Goal: Communication & Community: Answer question/provide support

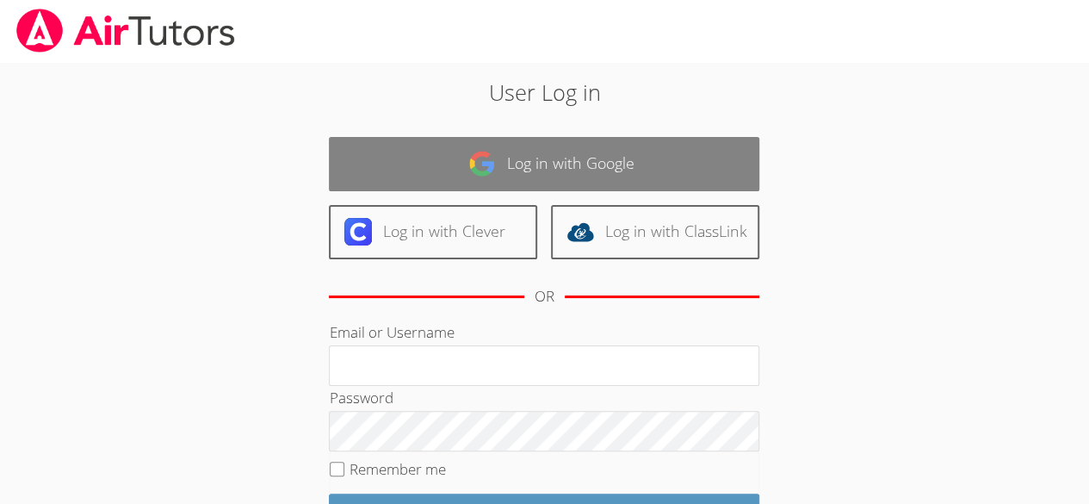
click at [597, 149] on link "Log in with Google" at bounding box center [544, 164] width 431 height 54
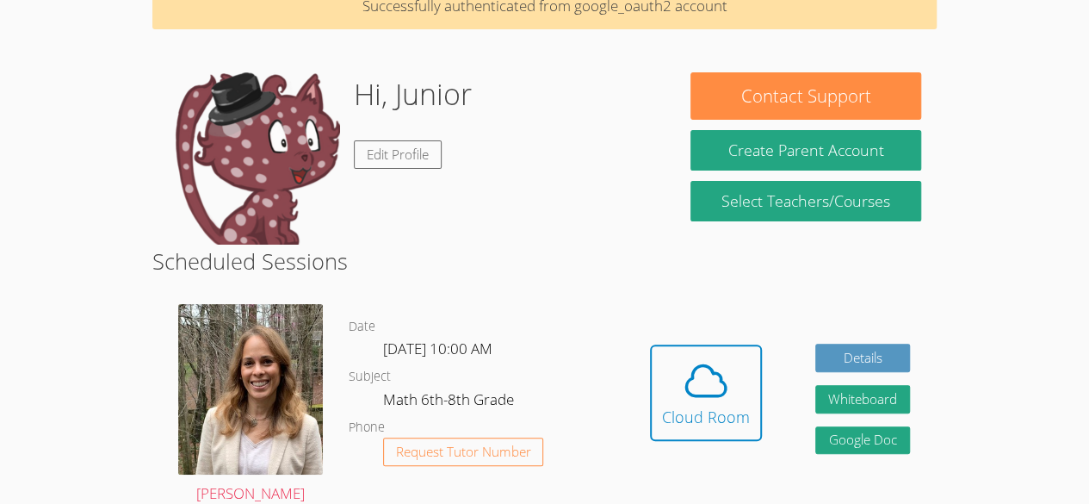
scroll to position [91, 0]
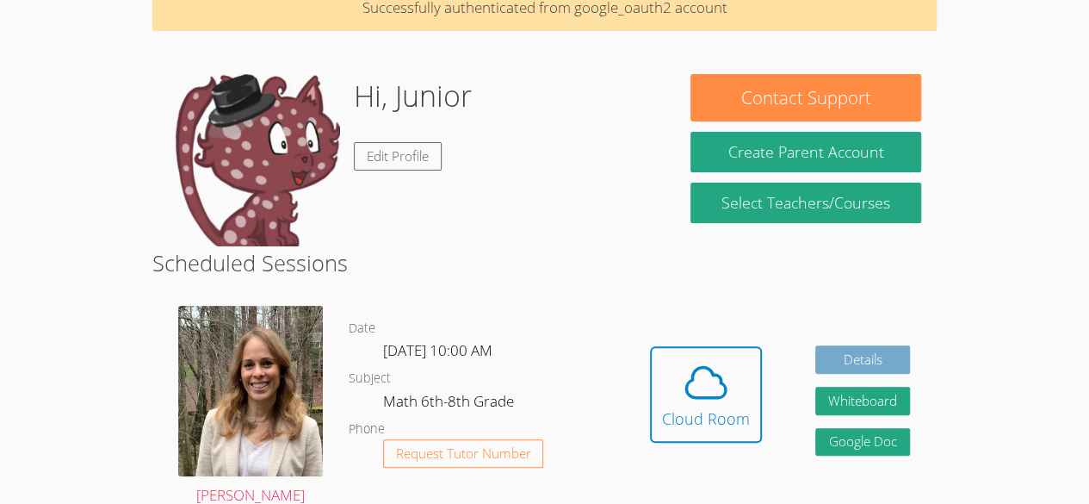
click at [866, 354] on link "Details" at bounding box center [862, 359] width 95 height 28
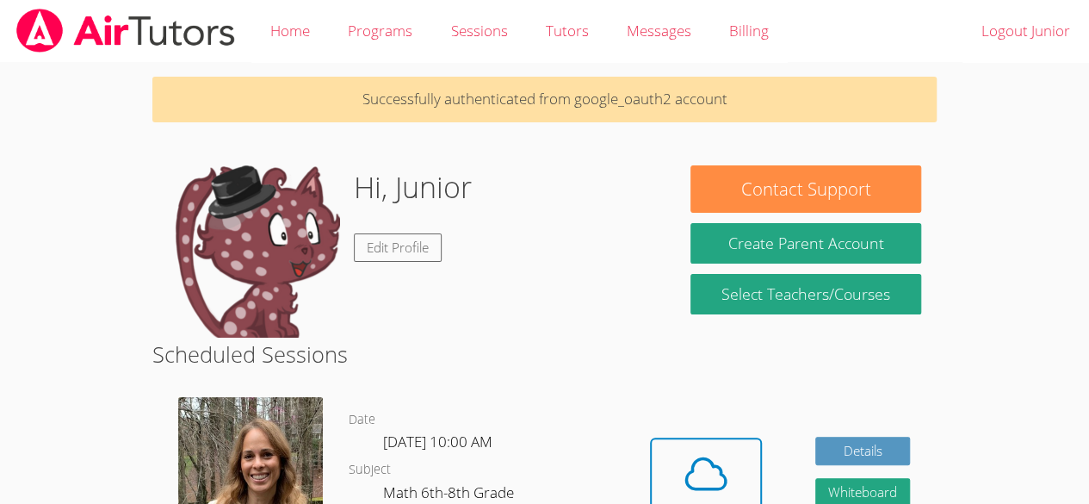
scroll to position [91, 0]
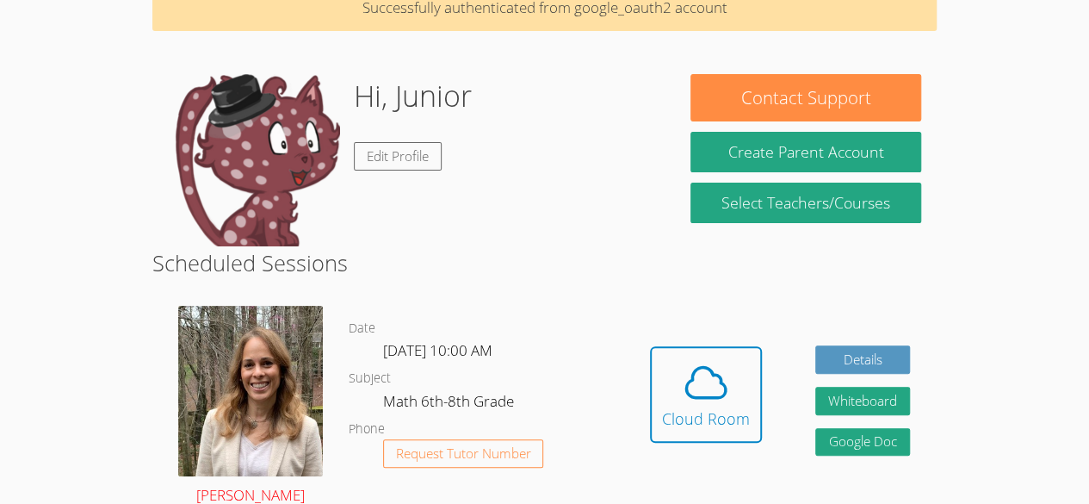
click at [250, 359] on img at bounding box center [250, 391] width 145 height 170
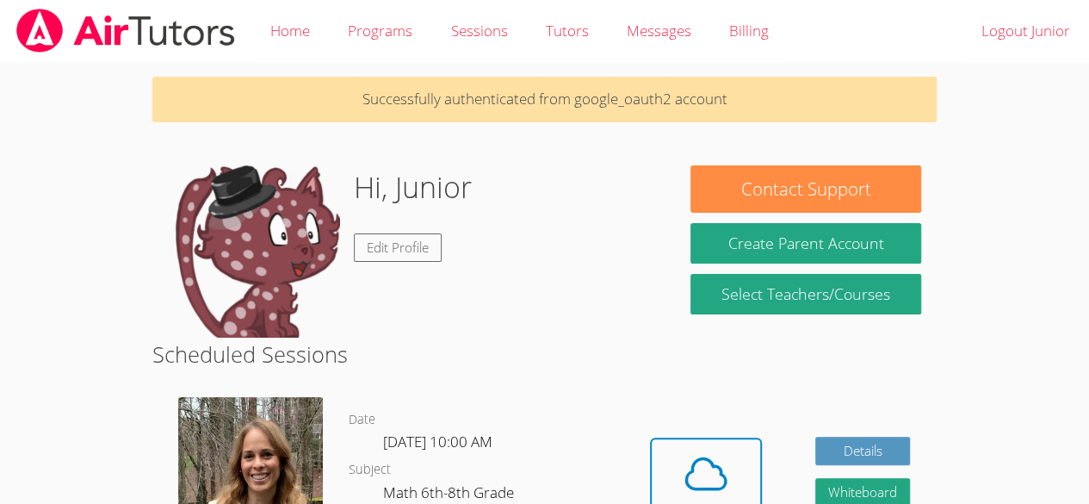
scroll to position [91, 0]
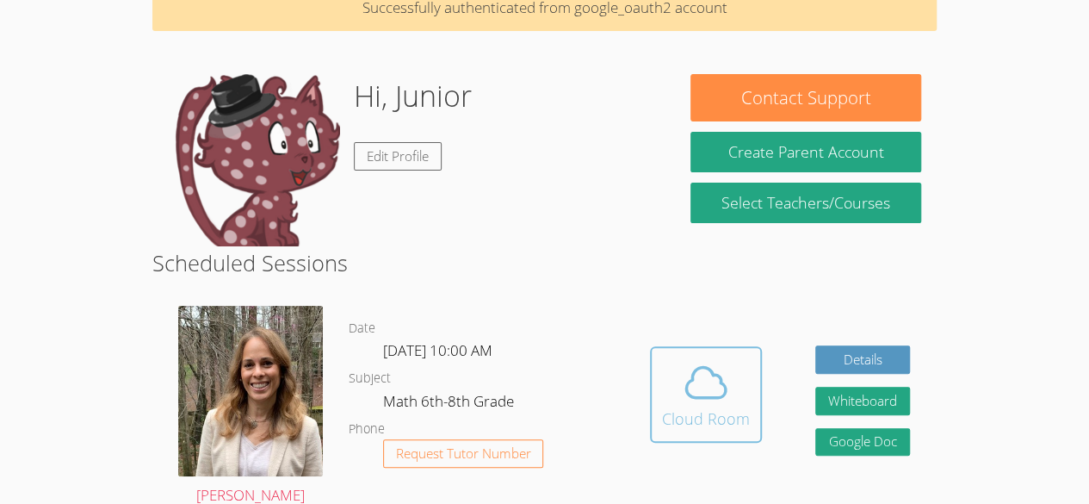
click at [708, 407] on div "Cloud Room" at bounding box center [706, 418] width 88 height 24
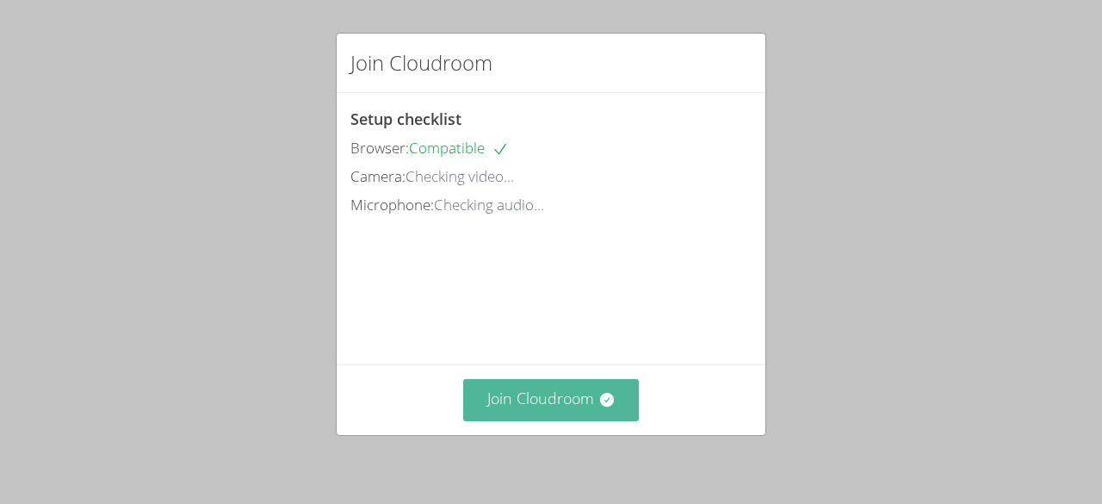
click at [543, 396] on button "Join Cloudroom" at bounding box center [551, 400] width 177 height 42
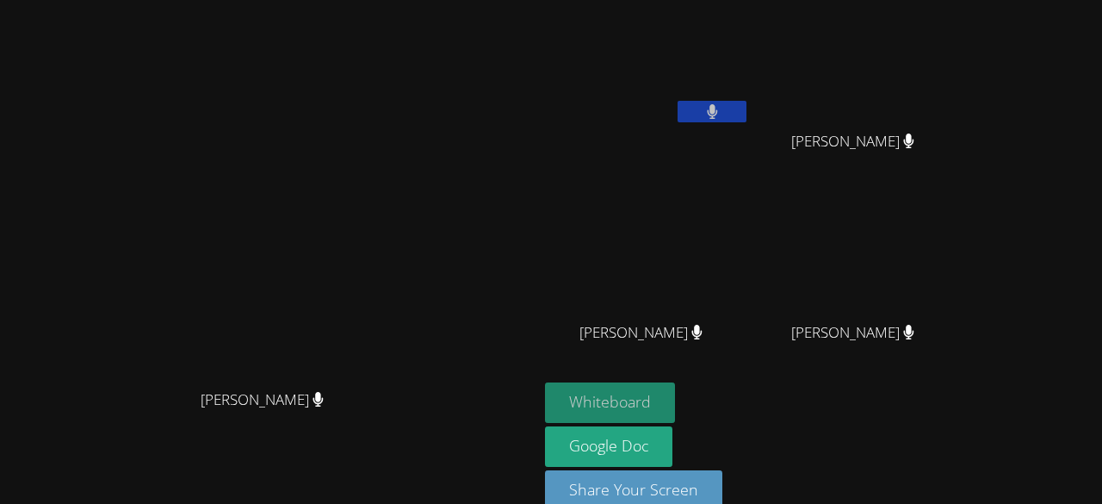
click at [675, 391] on button "Whiteboard" at bounding box center [610, 402] width 130 height 40
click at [920, 89] on video at bounding box center [859, 64] width 205 height 115
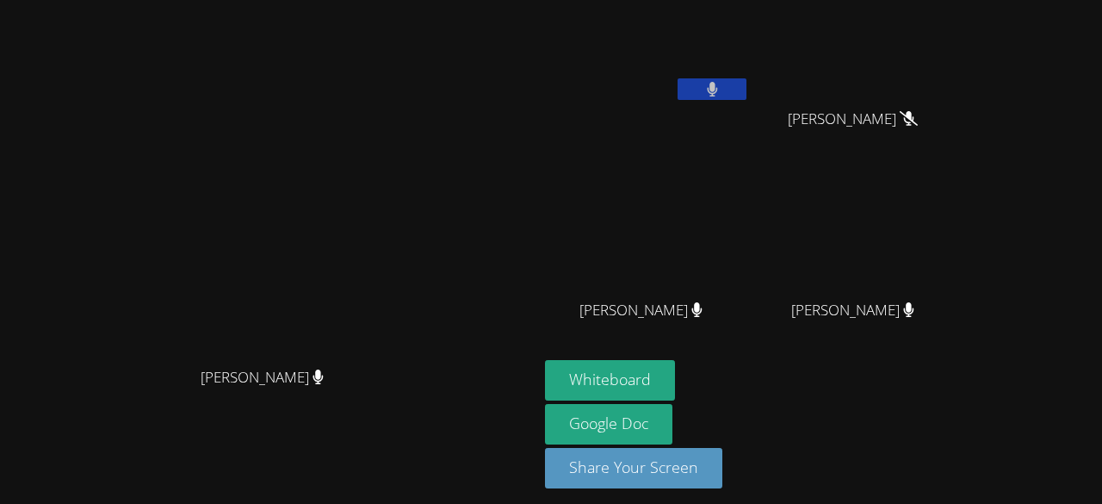
scroll to position [22, 0]
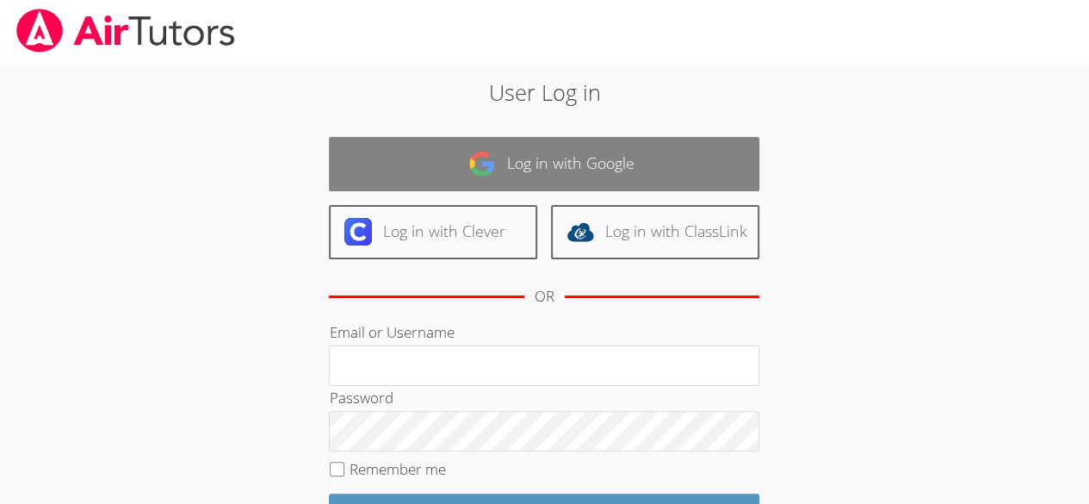
click at [403, 181] on link "Log in with Google" at bounding box center [544, 164] width 431 height 54
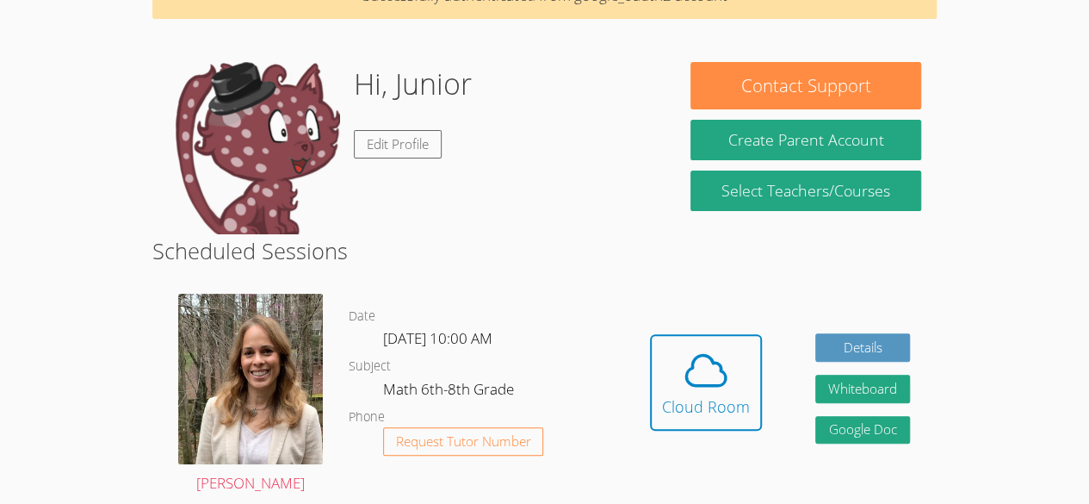
scroll to position [139, 0]
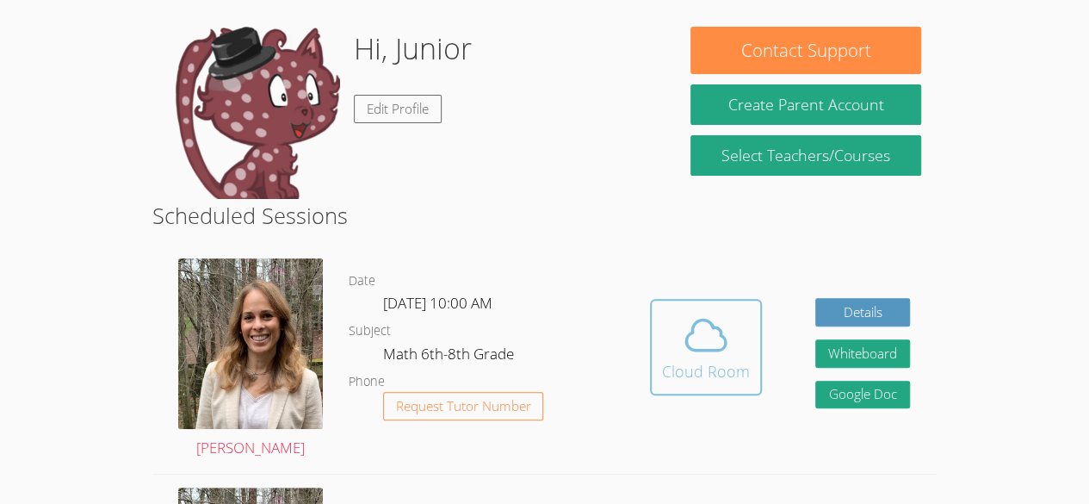
click at [692, 357] on icon at bounding box center [706, 335] width 48 height 48
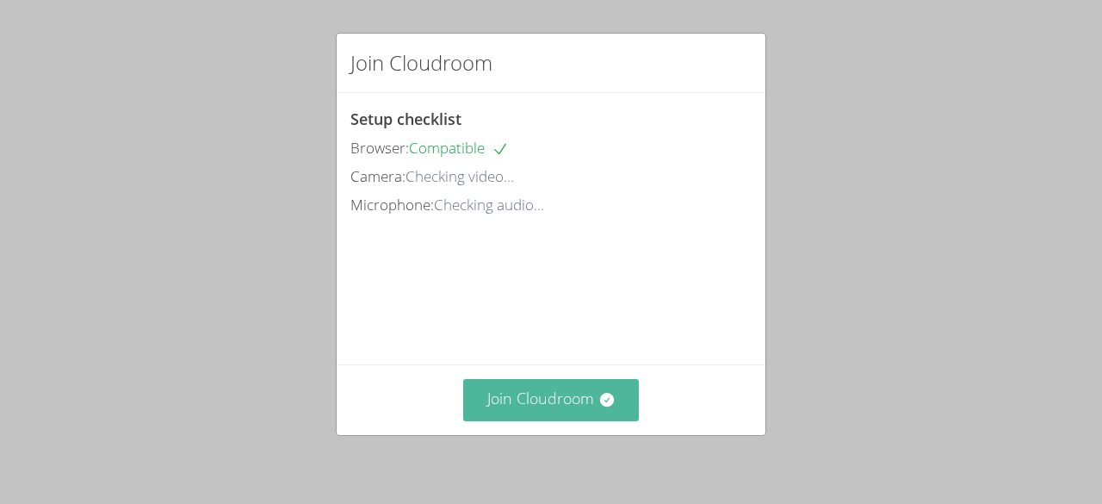
click at [471, 399] on button "Join Cloudroom" at bounding box center [551, 400] width 177 height 42
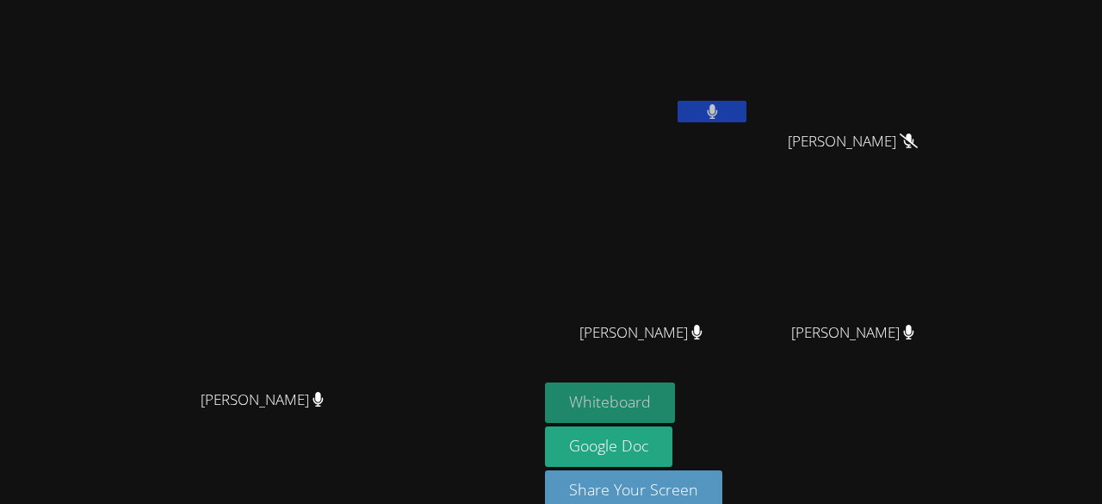
click at [675, 392] on button "Whiteboard" at bounding box center [610, 402] width 130 height 40
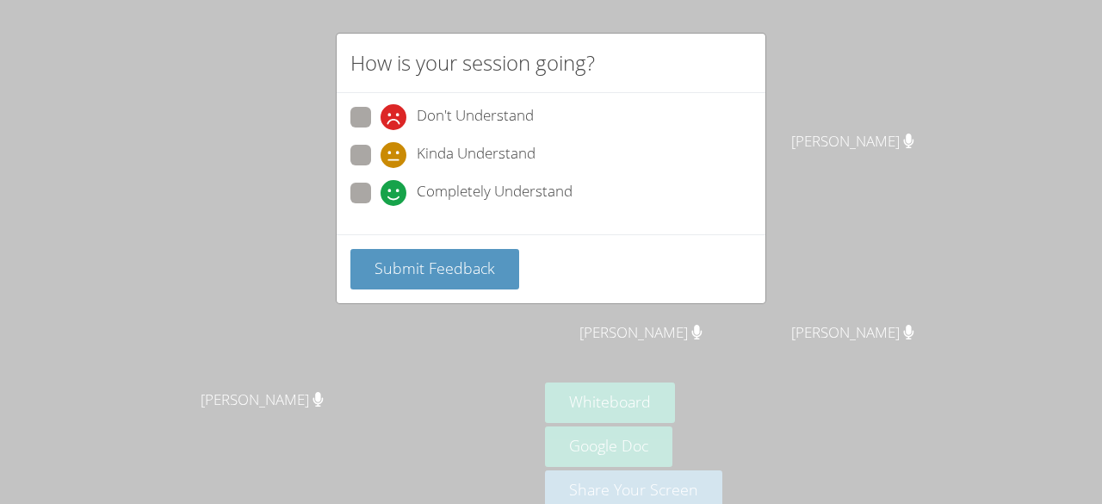
click at [456, 192] on span "Completely Understand" at bounding box center [495, 193] width 156 height 26
click at [395, 192] on input "Completely Understand" at bounding box center [388, 190] width 15 height 15
radio input "true"
click at [253, 269] on div "How is your session going? Don't Understand Kinda Understand Completely Underst…" at bounding box center [551, 252] width 1102 height 504
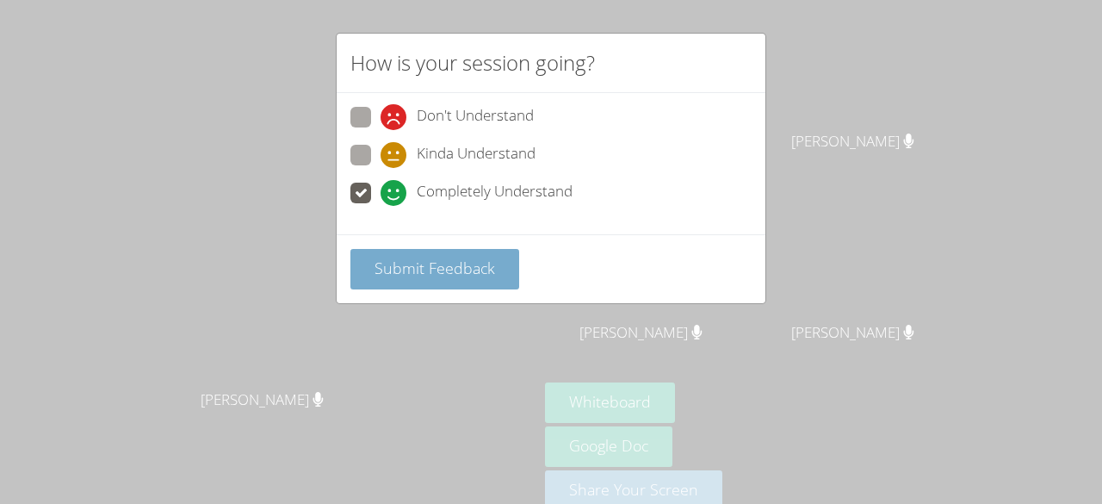
click at [371, 260] on button "Submit Feedback" at bounding box center [434, 269] width 169 height 40
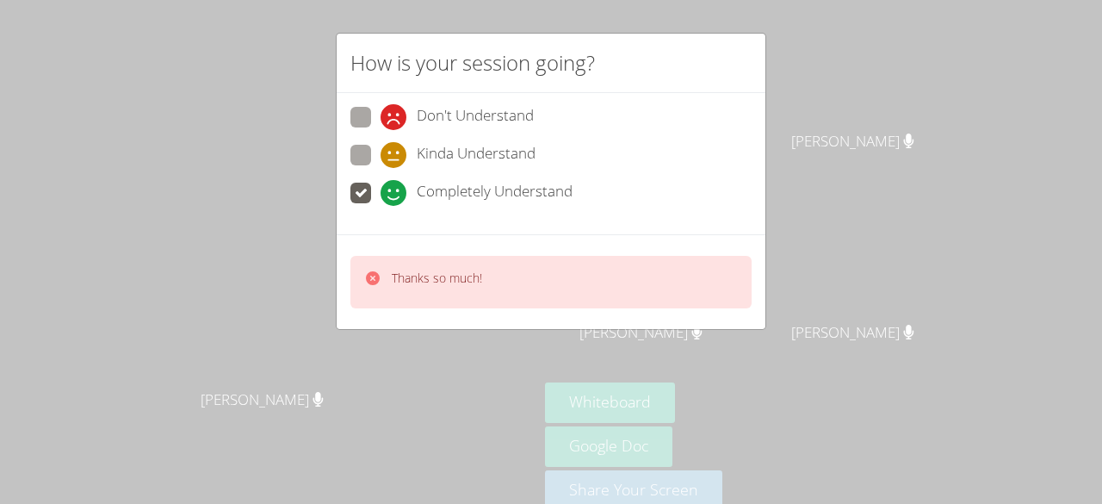
click at [505, 203] on span "Completely Understand" at bounding box center [495, 193] width 156 height 26
click at [395, 197] on input "Completely Understand" at bounding box center [388, 190] width 15 height 15
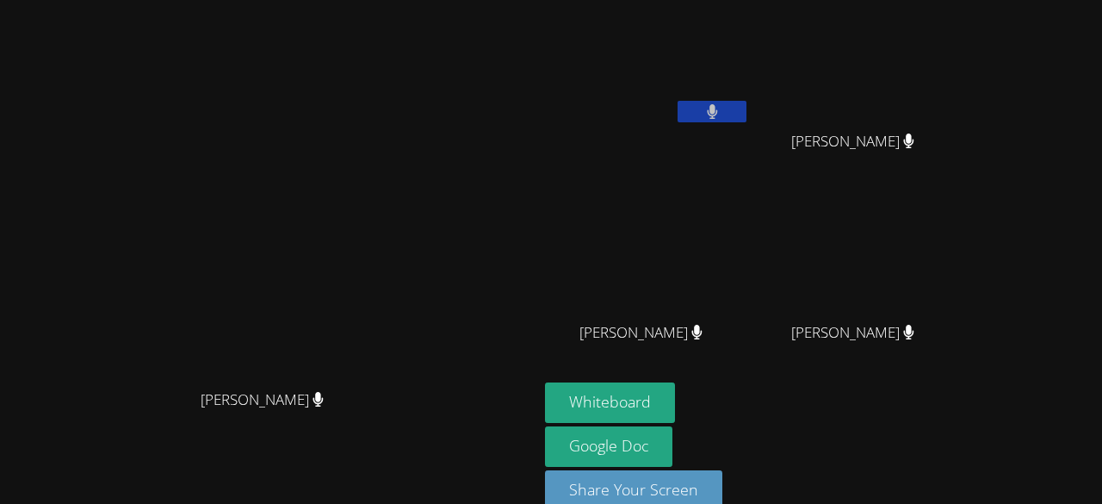
drag, startPoint x: 627, startPoint y: 201, endPoint x: 582, endPoint y: 187, distance: 46.8
click at [399, 187] on video at bounding box center [269, 232] width 258 height 295
